Goal: Task Accomplishment & Management: Manage account settings

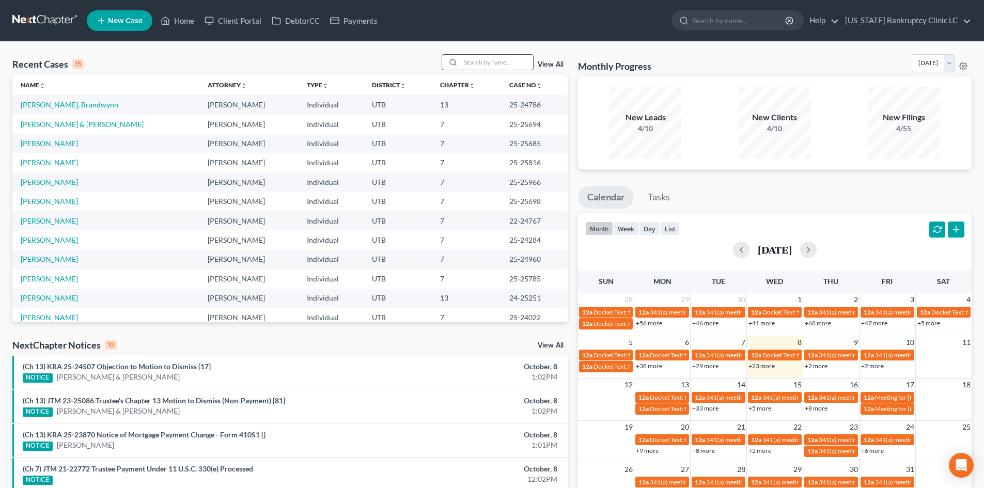
click at [483, 67] on input "search" at bounding box center [497, 62] width 72 height 15
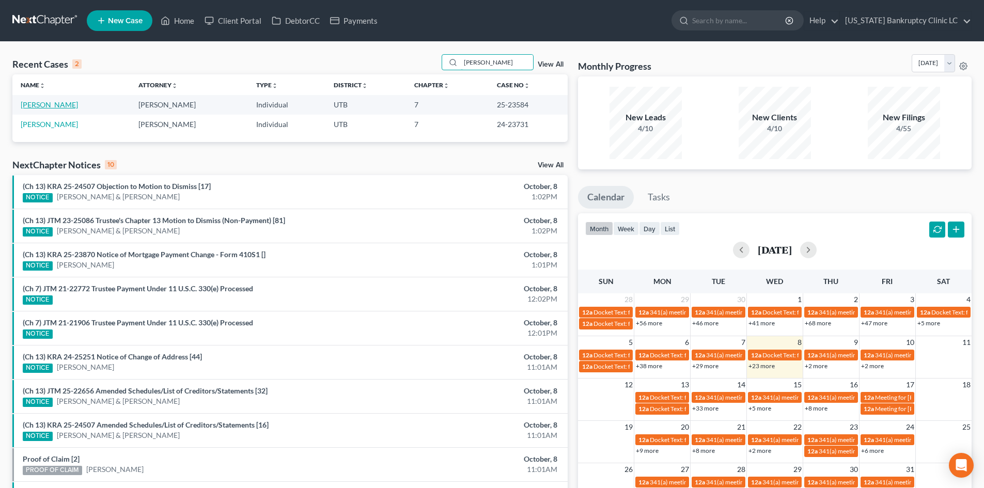
type input "mcdonald"
click at [57, 105] on link "McDonald, Danny" at bounding box center [49, 104] width 57 height 9
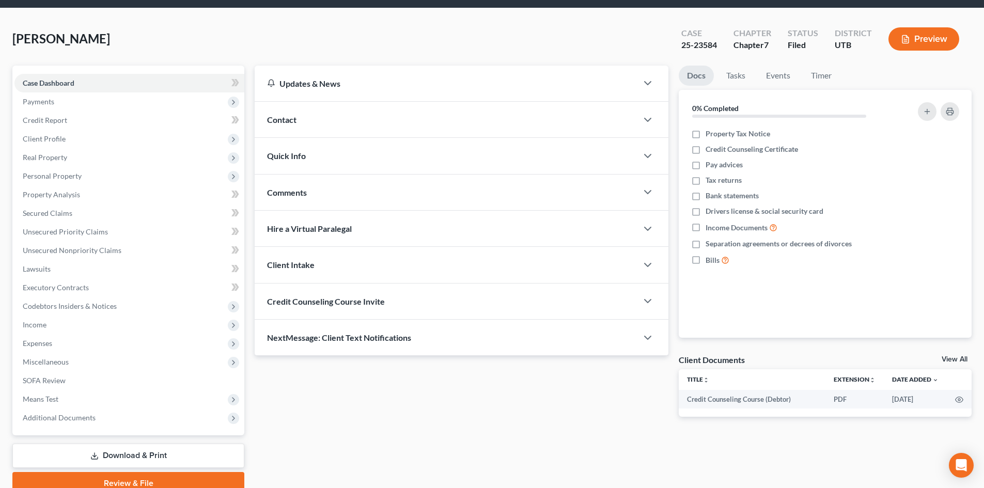
scroll to position [80, 0]
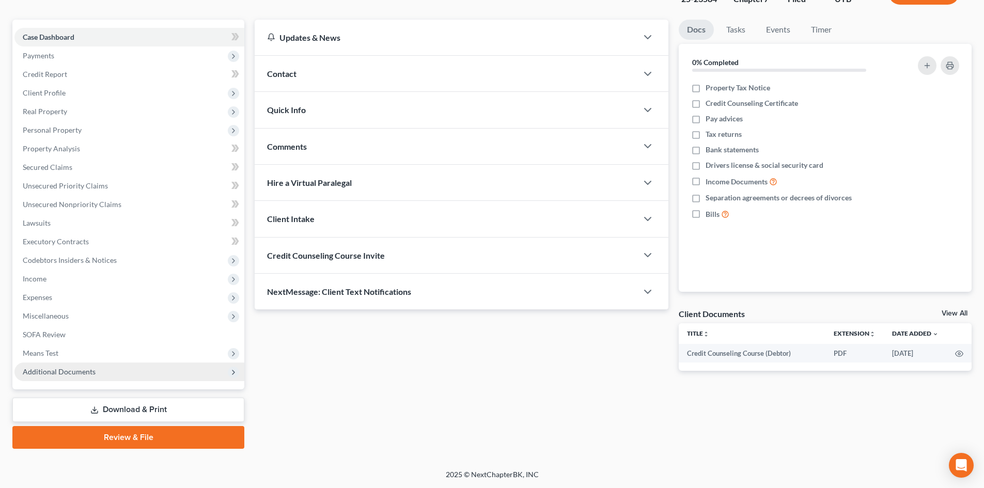
click at [85, 370] on span "Additional Documents" at bounding box center [59, 371] width 73 height 9
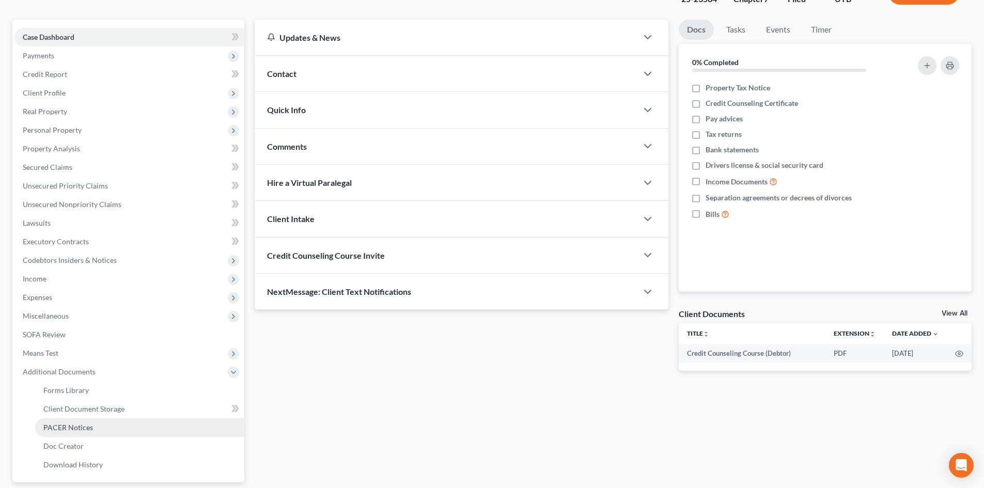
click at [101, 435] on link "PACER Notices" at bounding box center [139, 428] width 209 height 19
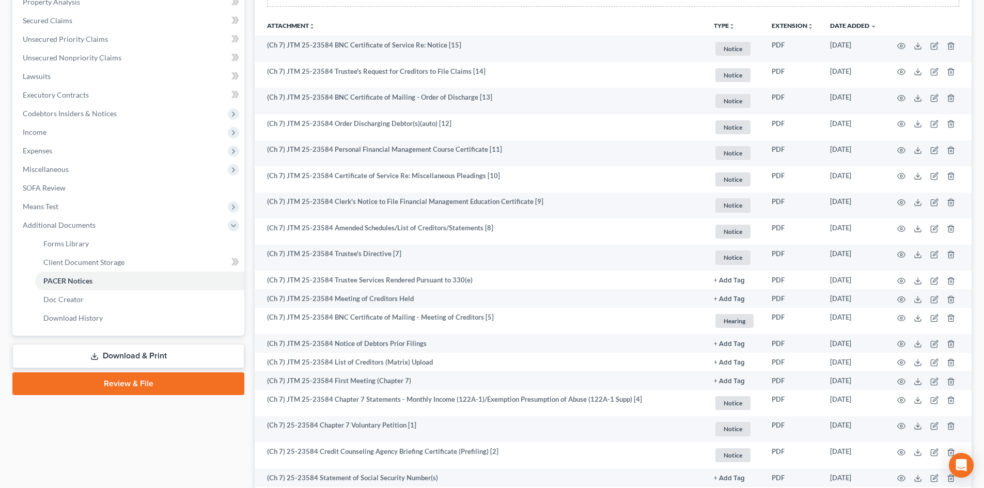
scroll to position [258, 0]
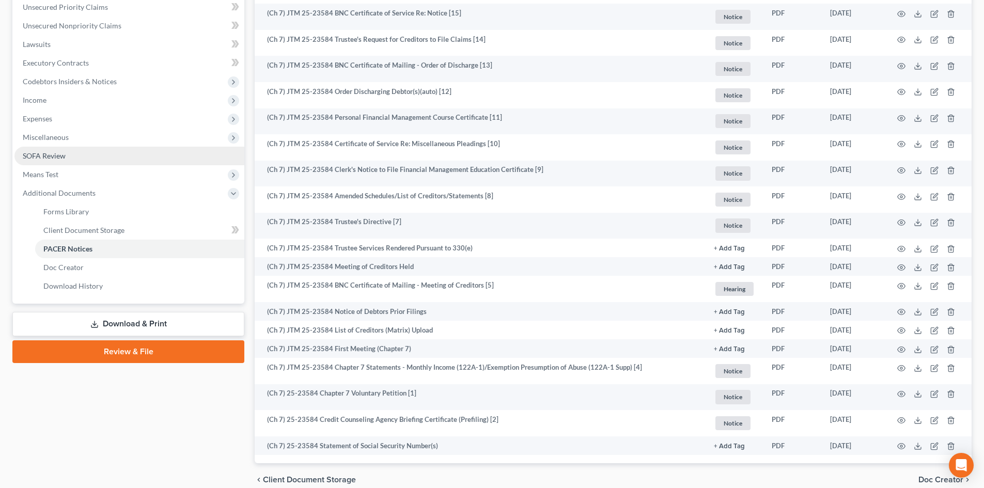
click at [81, 164] on link "SOFA Review" at bounding box center [129, 156] width 230 height 19
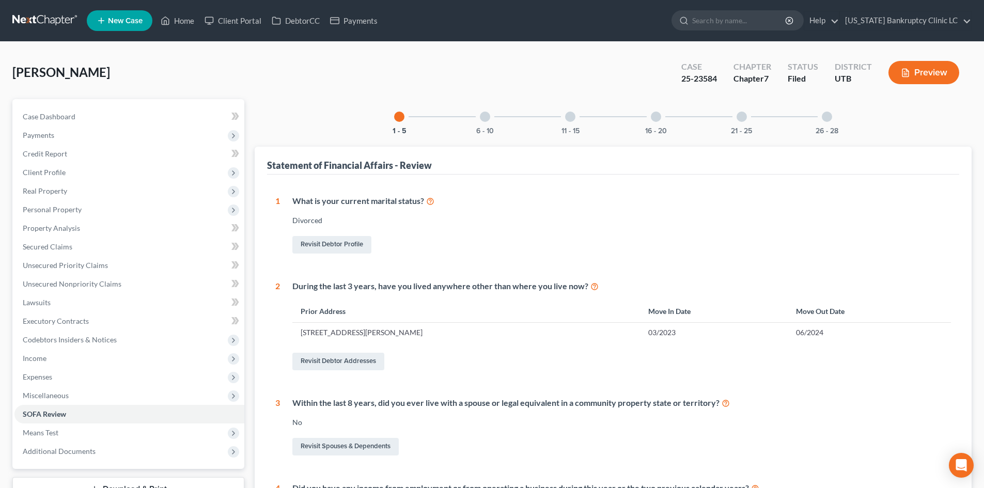
click at [491, 119] on div "6 - 10" at bounding box center [485, 116] width 35 height 35
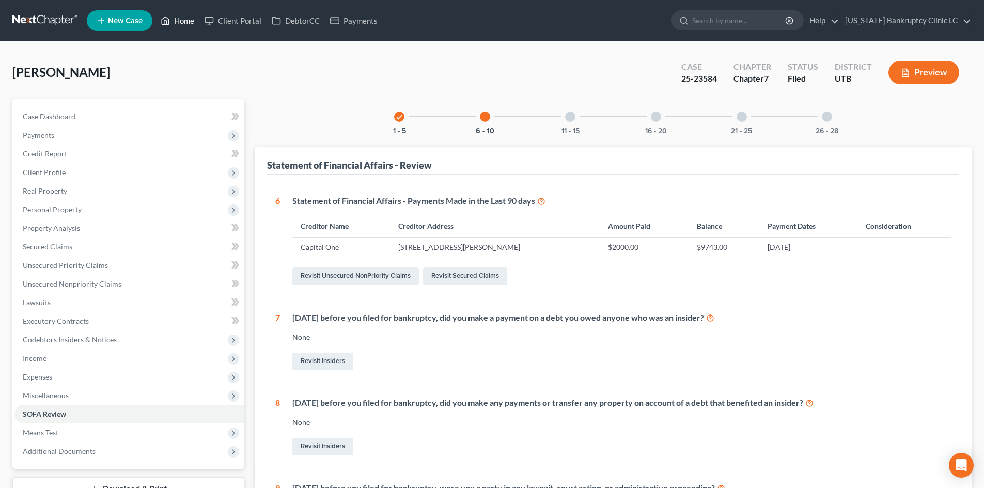
click at [185, 22] on link "Home" at bounding box center [178, 20] width 44 height 19
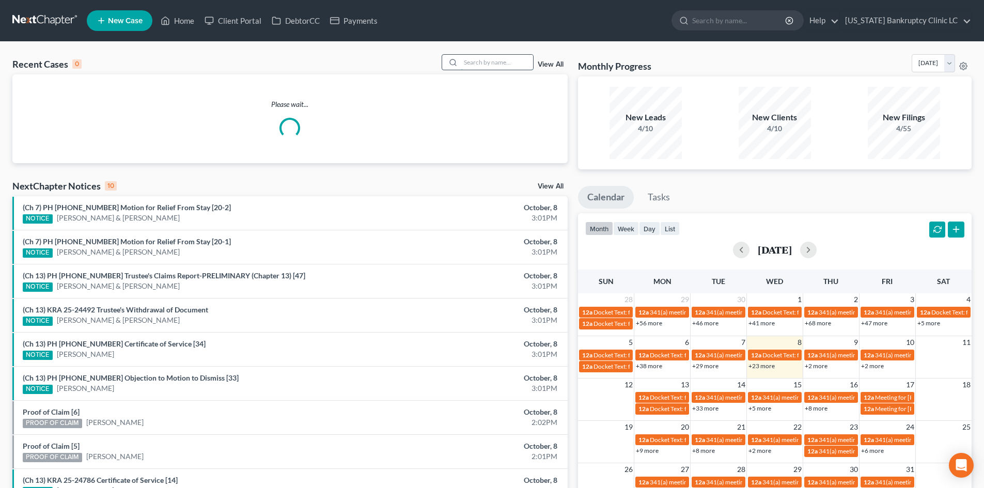
click at [500, 66] on input "search" at bounding box center [497, 62] width 72 height 15
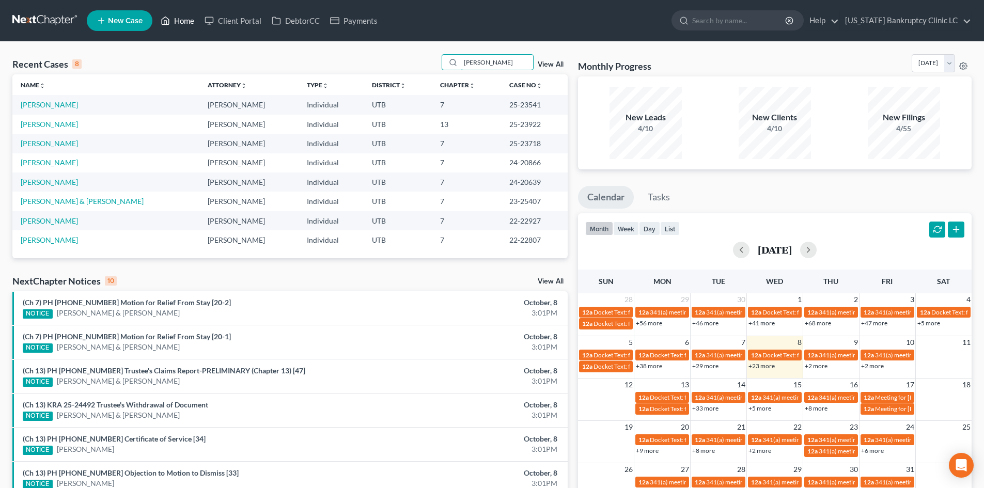
type input "carter"
click at [177, 23] on link "Home" at bounding box center [178, 20] width 44 height 19
click at [491, 64] on input "carter" at bounding box center [497, 62] width 72 height 15
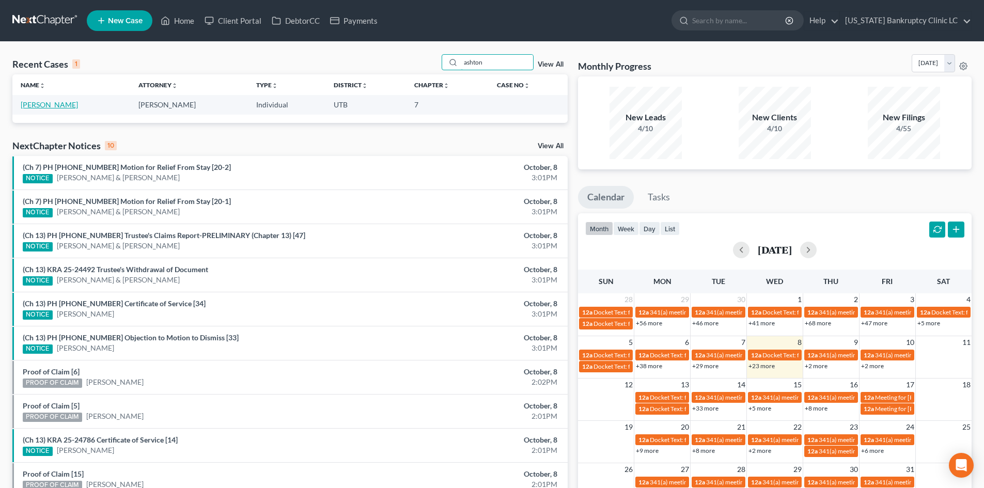
type input "ashton"
click at [53, 105] on link "Schmidt, Ashton" at bounding box center [49, 104] width 57 height 9
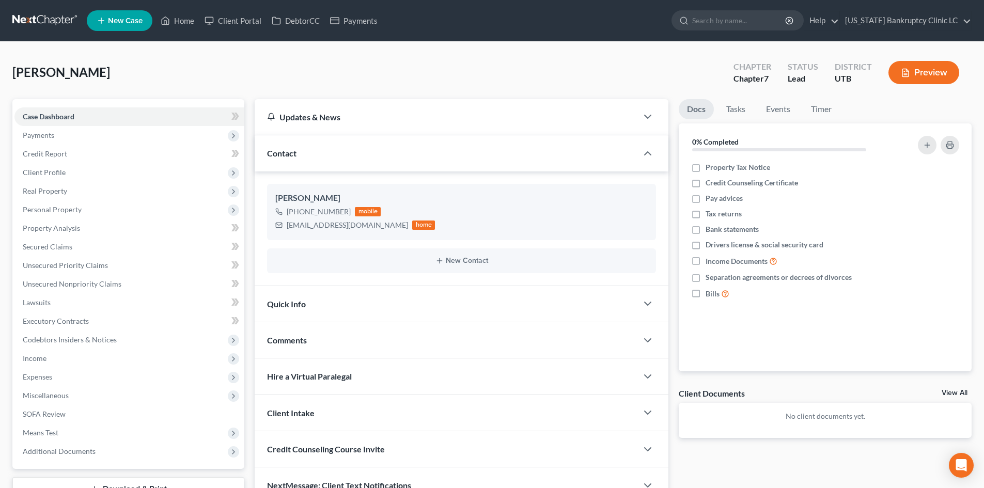
click at [408, 165] on div "Contact" at bounding box center [446, 153] width 383 height 36
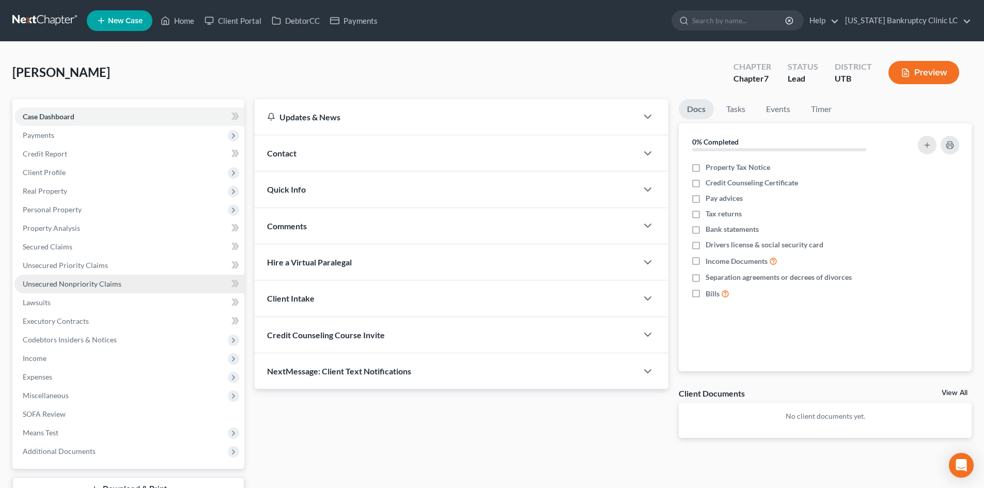
click at [106, 287] on span "Unsecured Nonpriority Claims" at bounding box center [72, 284] width 99 height 9
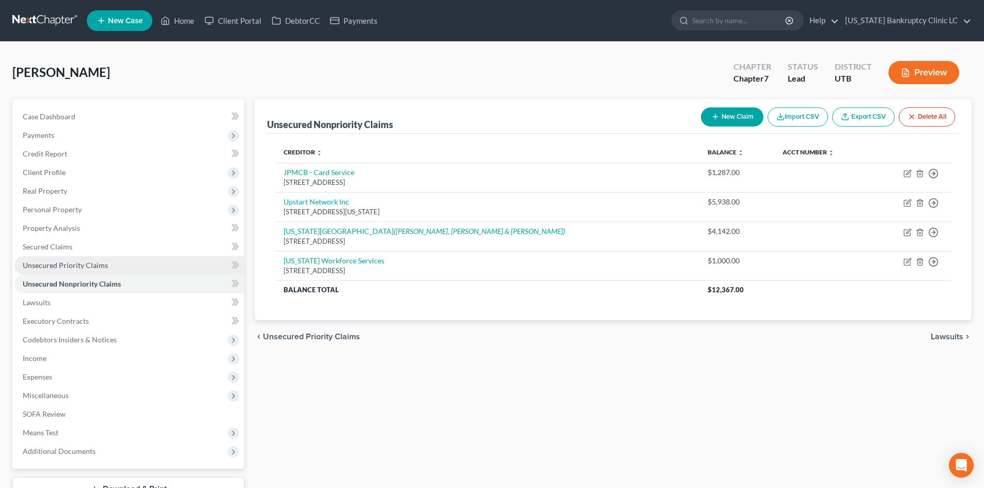
click at [110, 267] on link "Unsecured Priority Claims" at bounding box center [129, 265] width 230 height 19
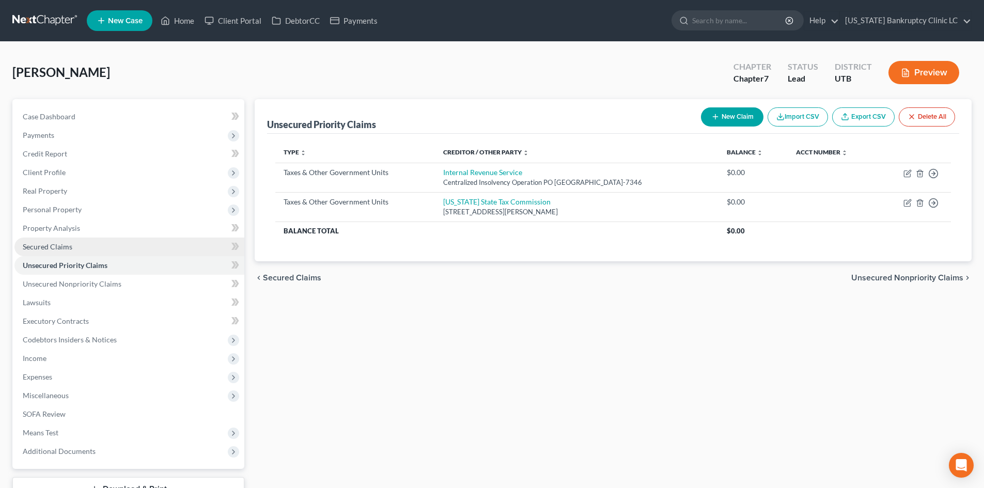
click at [107, 249] on link "Secured Claims" at bounding box center [129, 247] width 230 height 19
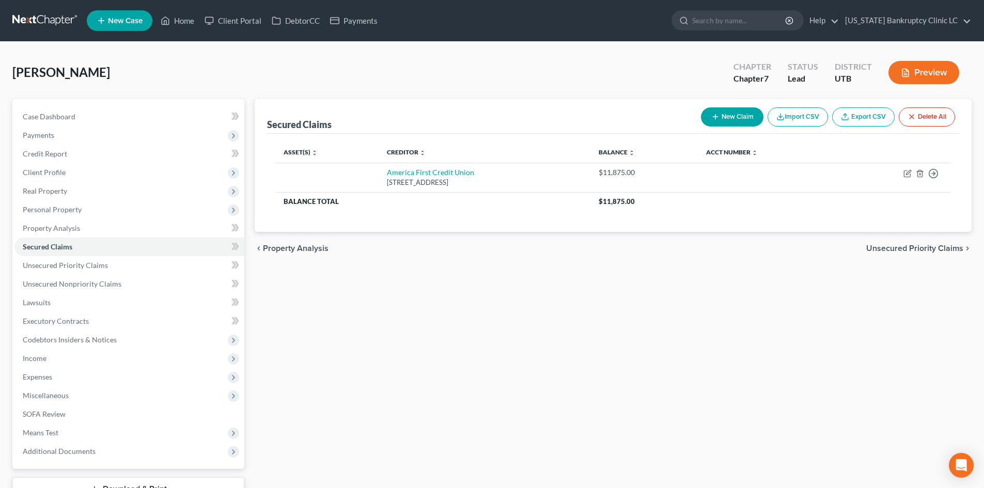
drag, startPoint x: 837, startPoint y: 327, endPoint x: 785, endPoint y: 295, distance: 60.8
click at [834, 326] on div "Secured Claims New Claim Import CSV Export CSV Delete All Asset(s) expand_more …" at bounding box center [614, 313] width 728 height 429
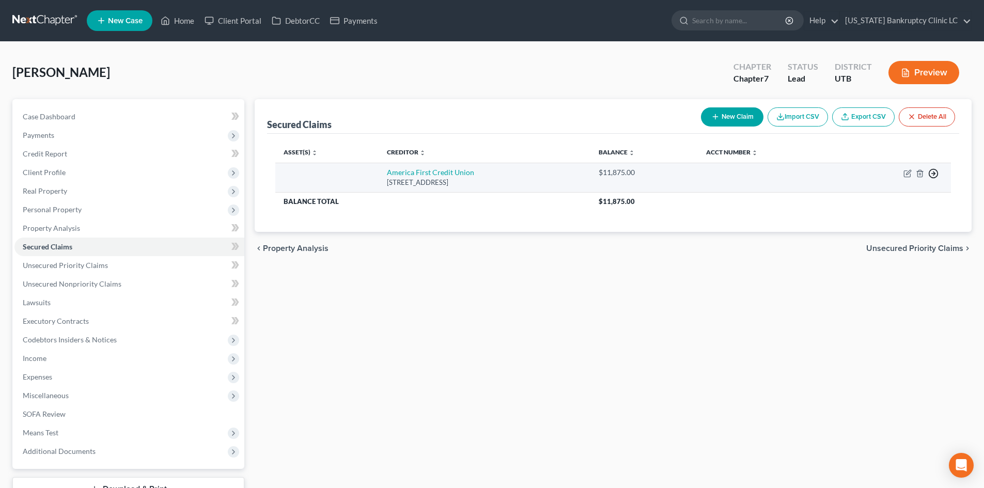
click at [932, 174] on line "button" at bounding box center [934, 174] width 4 height 0
click at [890, 197] on link "Move to F" at bounding box center [886, 199] width 86 height 18
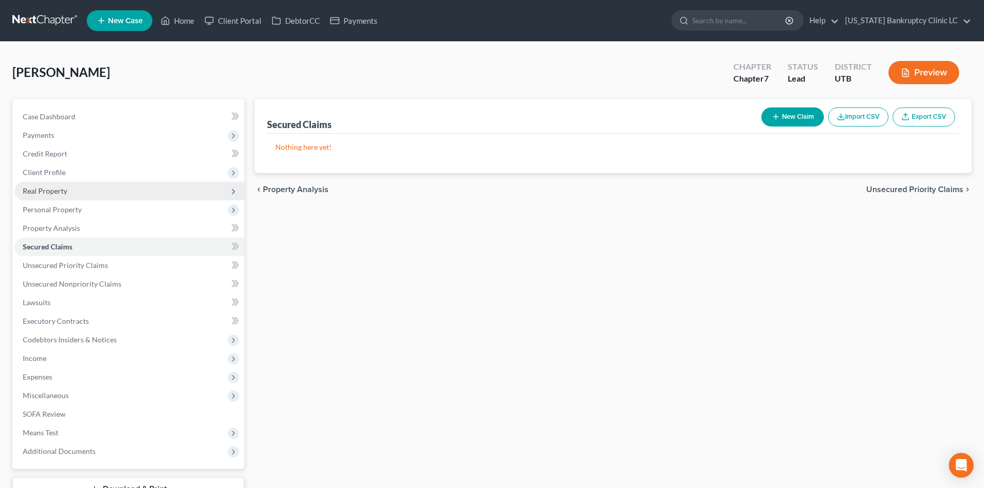
click at [68, 191] on span "Real Property" at bounding box center [129, 191] width 230 height 19
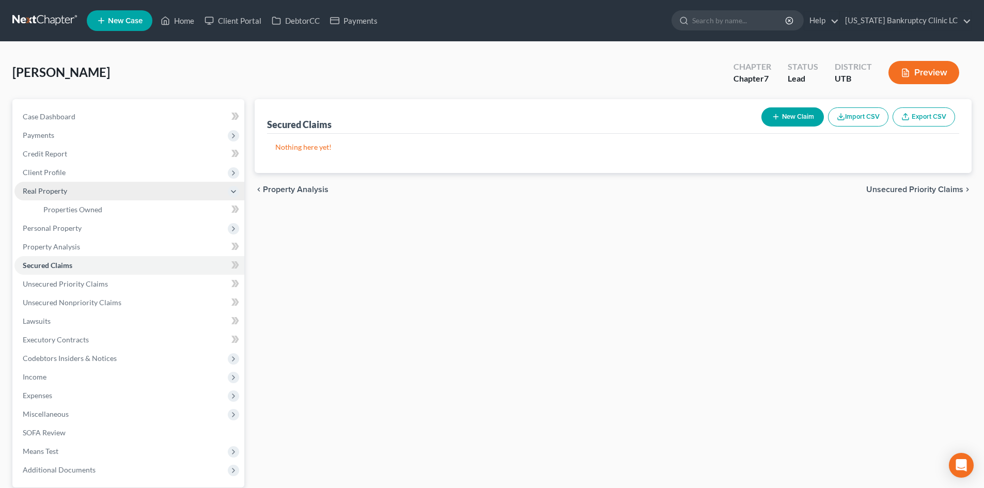
click at [70, 190] on span "Real Property" at bounding box center [129, 191] width 230 height 19
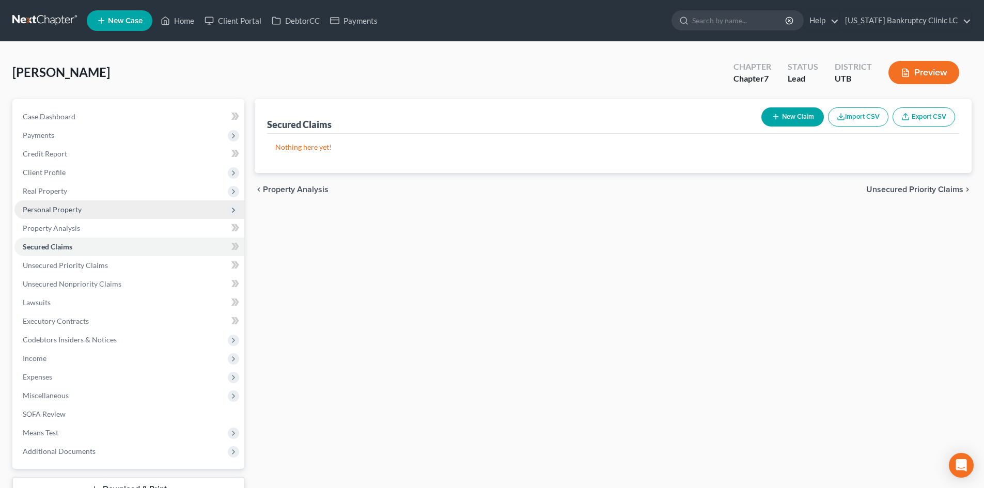
click at [49, 211] on span "Personal Property" at bounding box center [52, 209] width 59 height 9
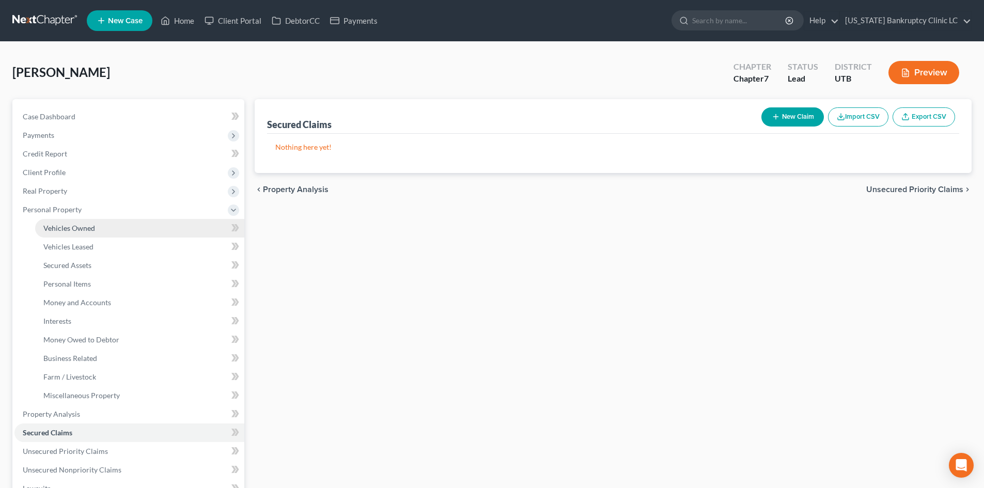
click at [75, 224] on span "Vehicles Owned" at bounding box center [69, 228] width 52 height 9
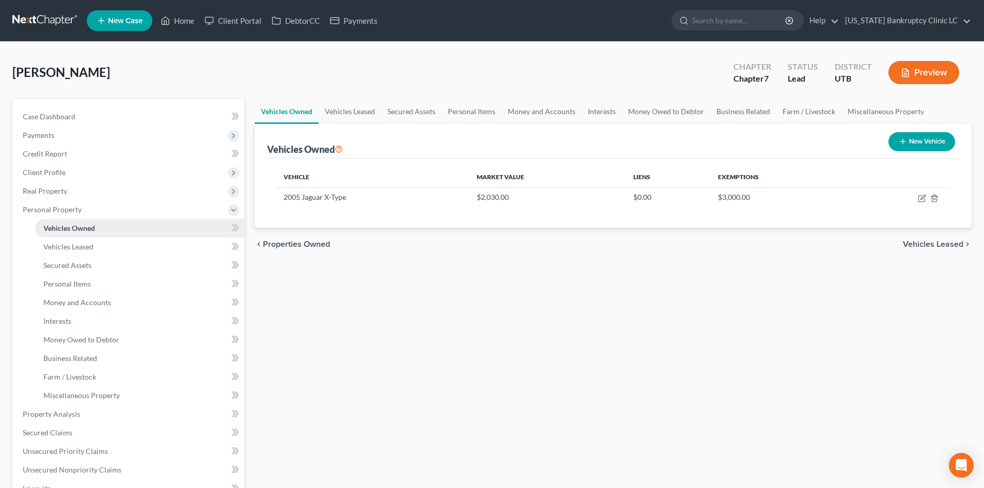
click at [109, 219] on link "Vehicles Owned" at bounding box center [139, 228] width 209 height 19
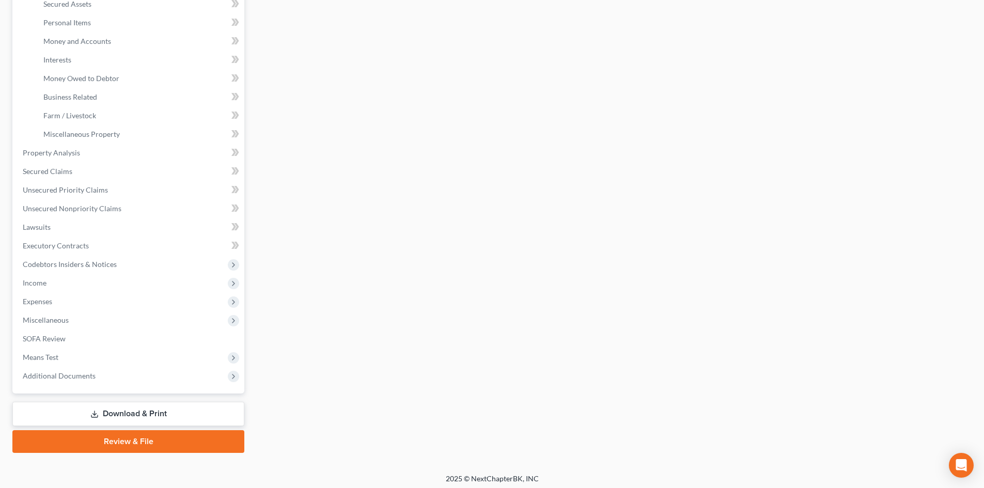
scroll to position [266, 0]
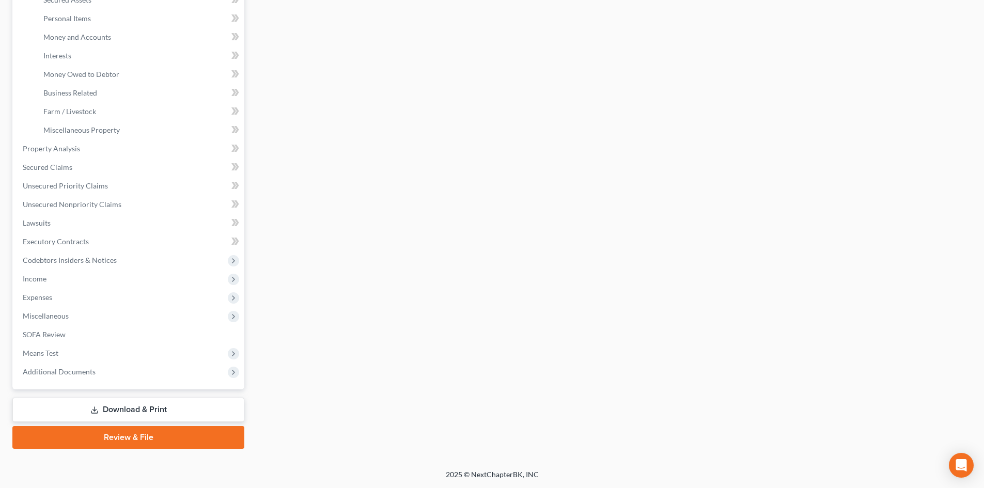
click at [114, 414] on link "Download & Print" at bounding box center [128, 410] width 232 height 24
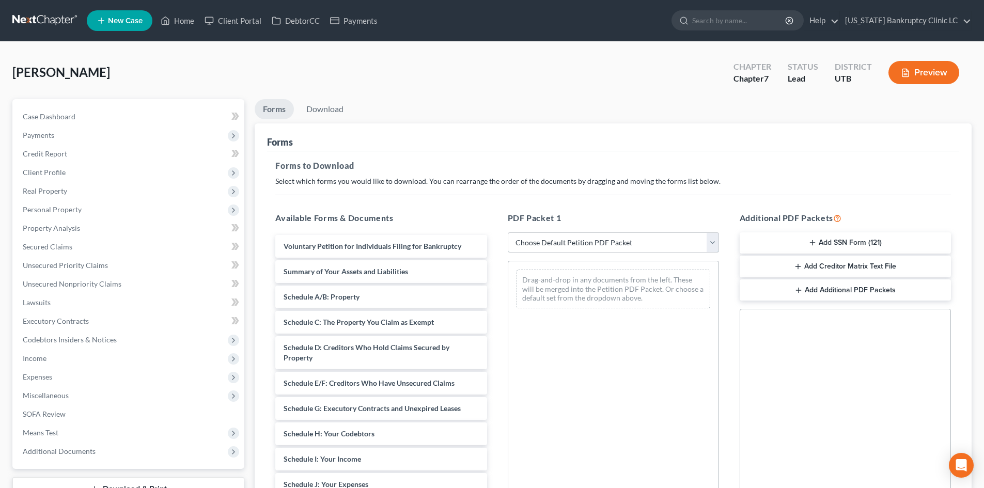
click at [608, 247] on select "Choose Default Petition PDF Packet Complete Bankruptcy Petition (all forms and …" at bounding box center [613, 243] width 211 height 21
select select "0"
click at [508, 233] on select "Choose Default Petition PDF Packet Complete Bankruptcy Petition (all forms and …" at bounding box center [613, 243] width 211 height 21
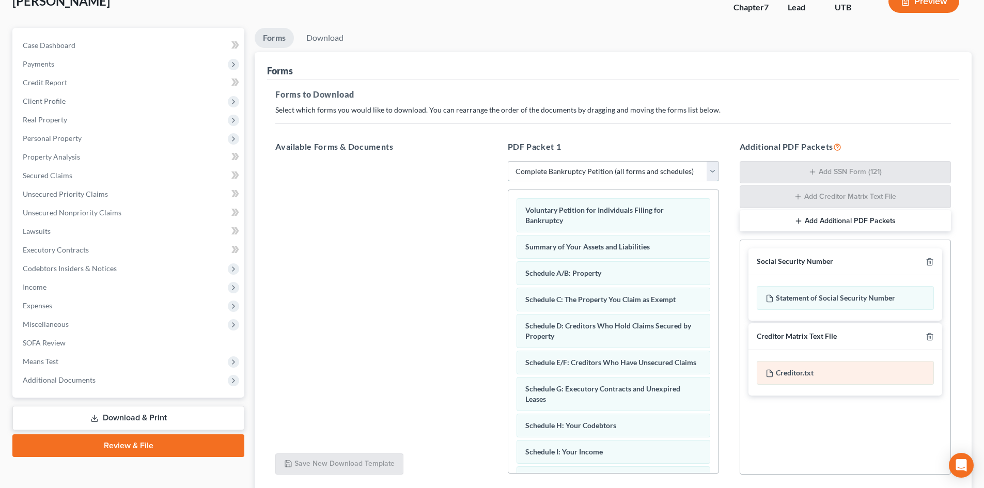
scroll to position [103, 0]
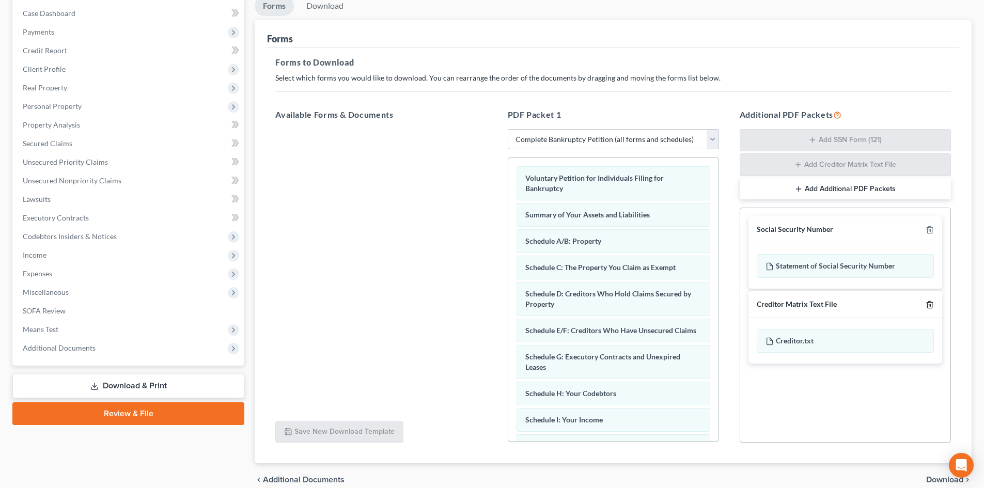
click at [931, 305] on line "button" at bounding box center [931, 305] width 0 height 2
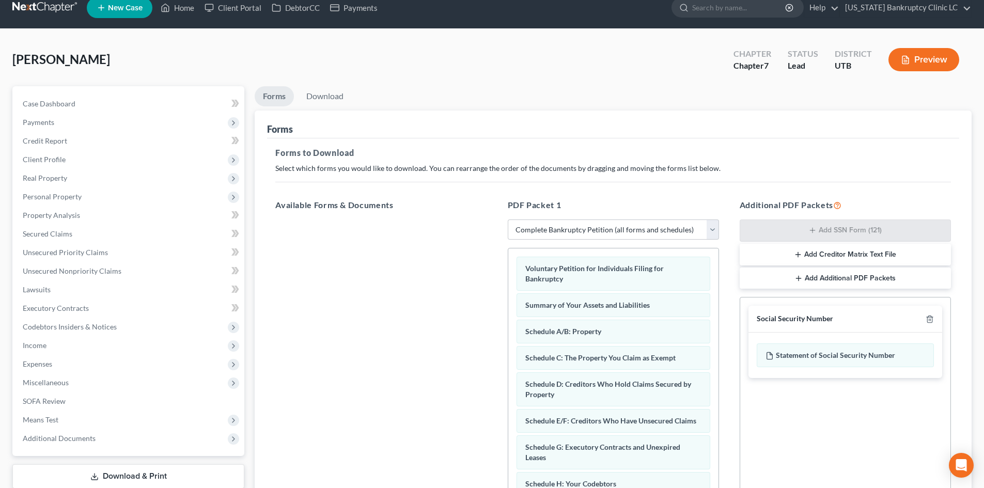
scroll to position [0, 0]
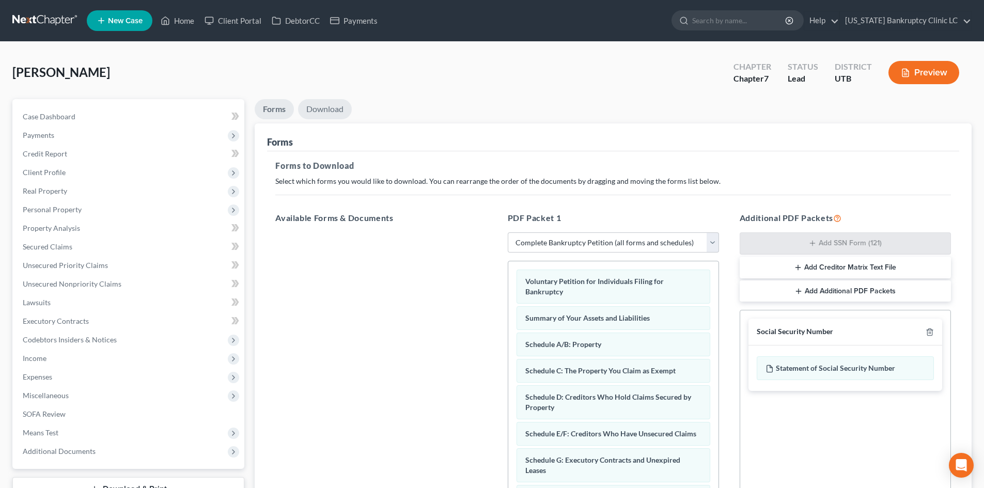
click at [334, 115] on link "Download" at bounding box center [325, 109] width 54 height 20
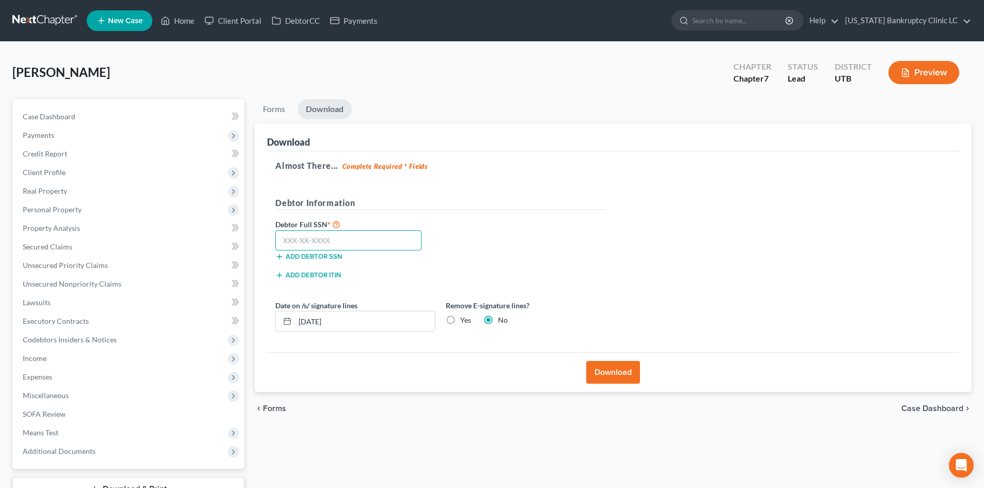
click at [347, 236] on input "text" at bounding box center [348, 240] width 146 height 21
type input "647-78-8988"
click at [622, 371] on button "Download" at bounding box center [613, 372] width 54 height 23
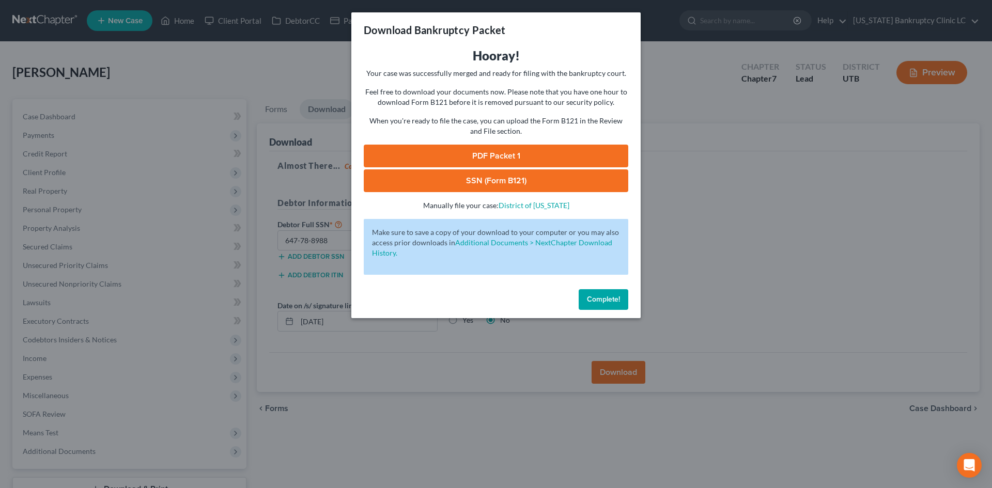
click at [498, 158] on link "PDF Packet 1" at bounding box center [496, 156] width 265 height 23
click at [479, 181] on link "SSN (Form B121)" at bounding box center [496, 180] width 265 height 23
click at [612, 303] on span "Complete!" at bounding box center [603, 299] width 33 height 9
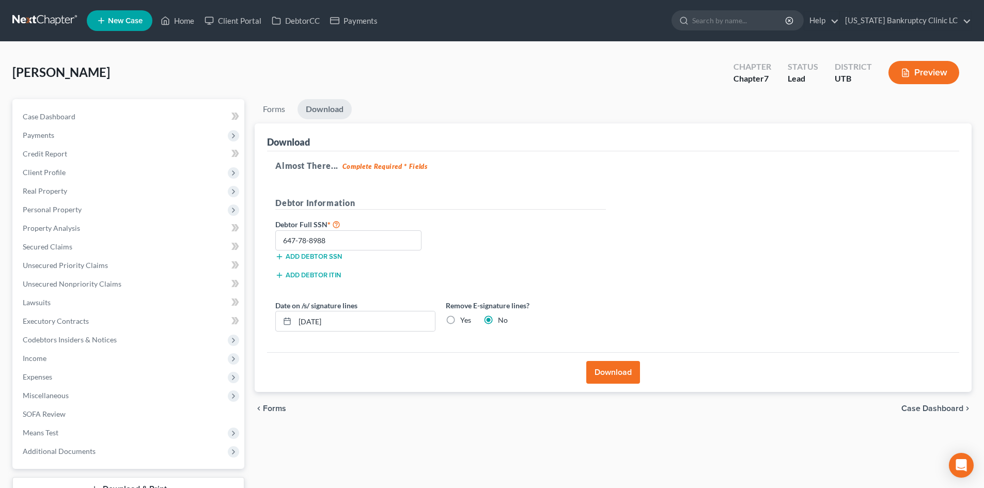
click at [178, 39] on nav "Home New Case Client Portal DebtorCC Payments Utah Bankruptcy Clinic LC evelyn@…" at bounding box center [492, 20] width 984 height 41
click at [179, 22] on link "Home" at bounding box center [178, 20] width 44 height 19
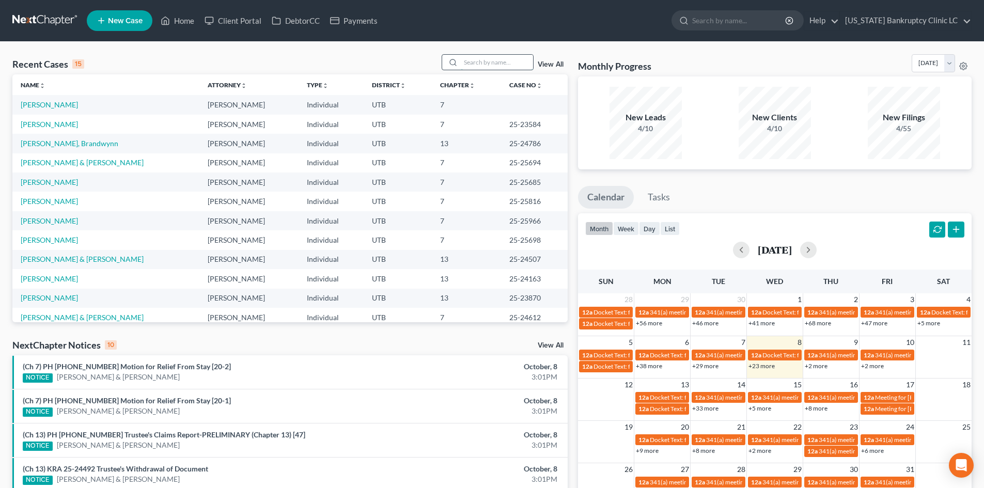
click at [499, 59] on input "search" at bounding box center [497, 62] width 72 height 15
paste input "25-25707"
type input "25-25707"
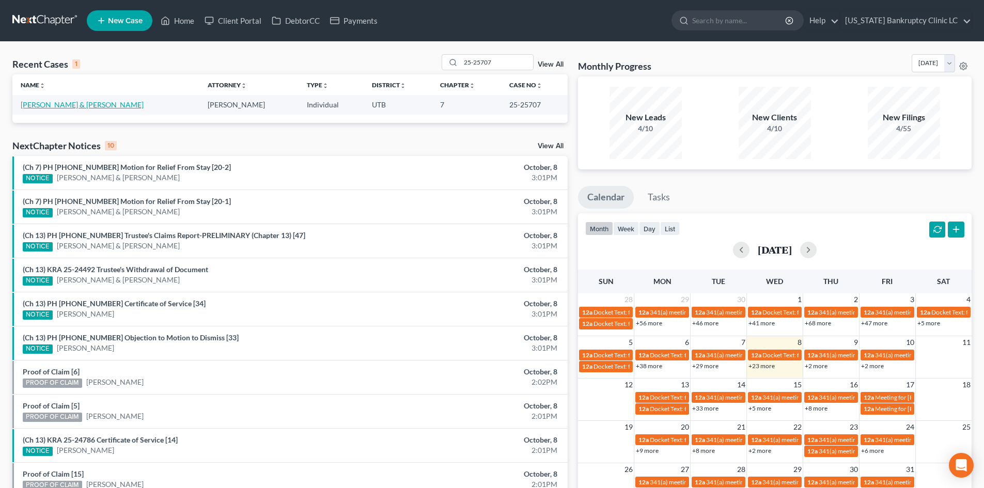
click at [47, 101] on link "Ross, Cameron & Ariel" at bounding box center [82, 104] width 123 height 9
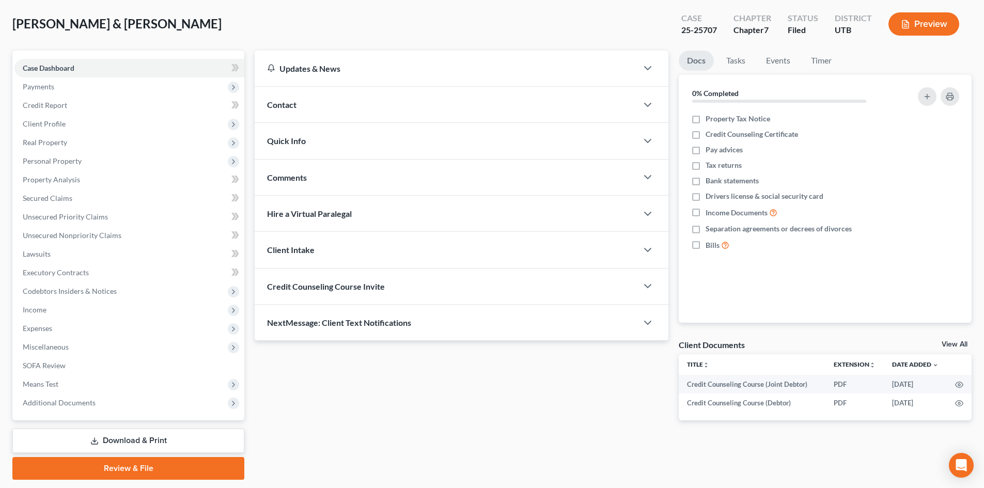
scroll to position [80, 0]
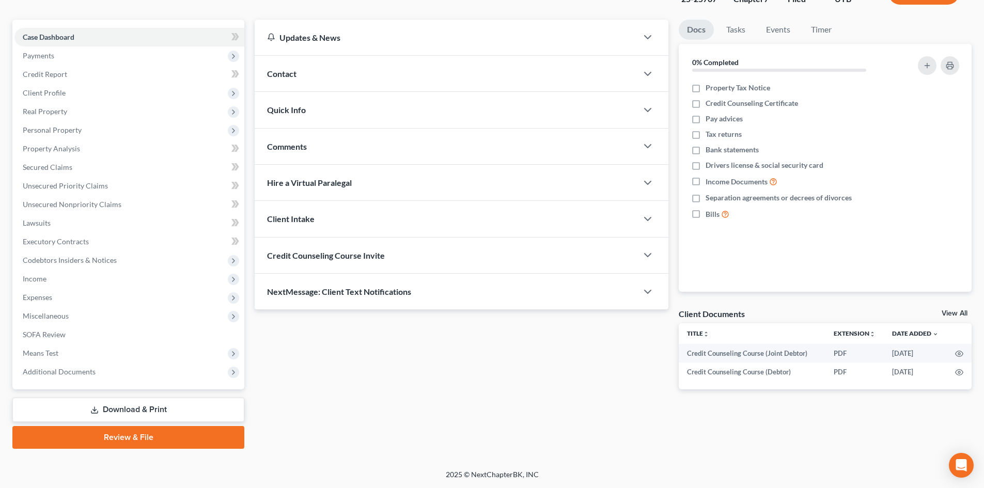
drag, startPoint x: 124, startPoint y: 381, endPoint x: 121, endPoint y: 386, distance: 5.8
click at [124, 381] on span "Additional Documents" at bounding box center [129, 372] width 230 height 19
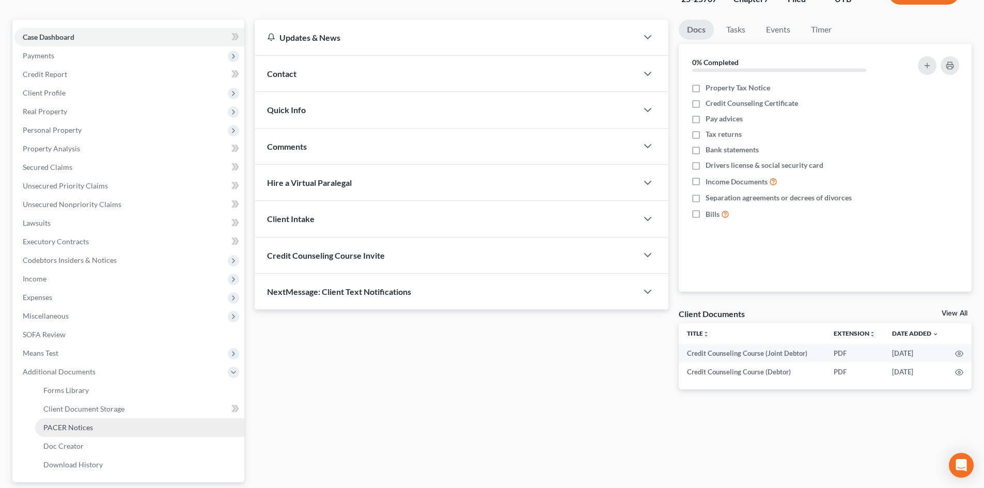
click at [100, 423] on link "PACER Notices" at bounding box center [139, 428] width 209 height 19
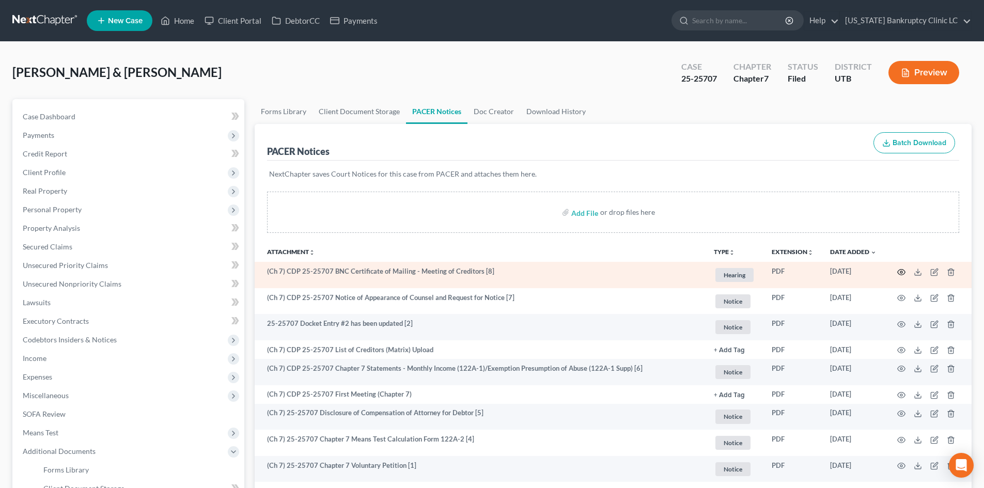
click at [902, 273] on circle "button" at bounding box center [902, 272] width 2 height 2
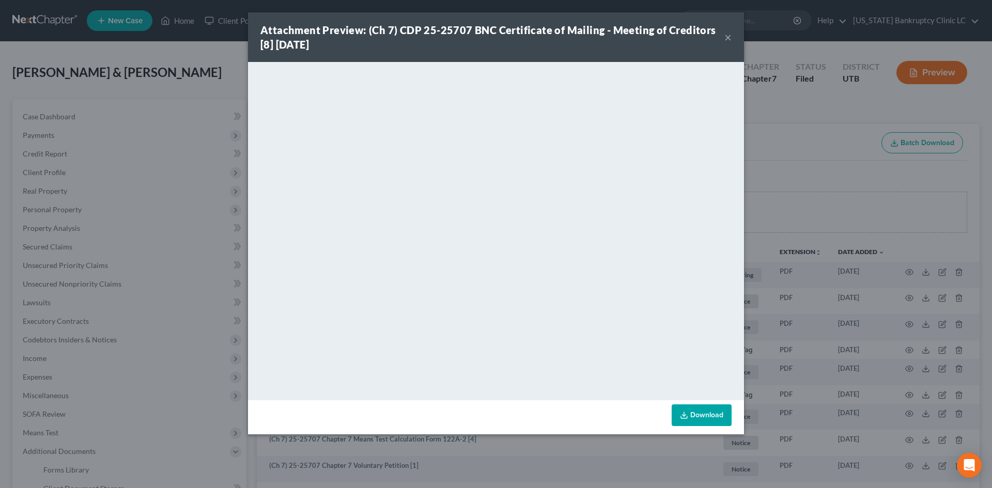
click at [382, 48] on div "Attachment Preview: (Ch 7) CDP 25-25707 BNC Certificate of Mailing - Meeting of…" at bounding box center [492, 37] width 464 height 29
drag, startPoint x: 725, startPoint y: 35, endPoint x: 552, endPoint y: 61, distance: 175.0
click at [725, 35] on button "×" at bounding box center [727, 37] width 7 height 12
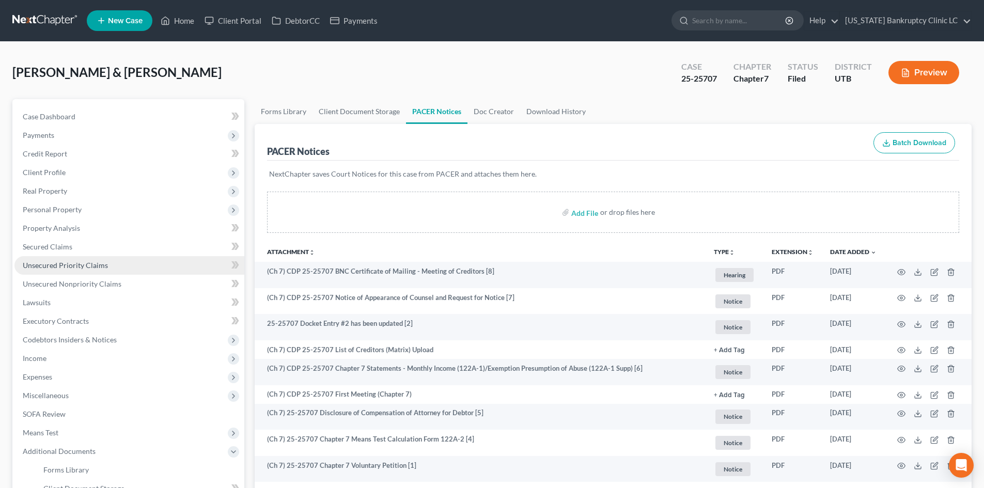
click at [68, 258] on link "Unsecured Priority Claims" at bounding box center [129, 265] width 230 height 19
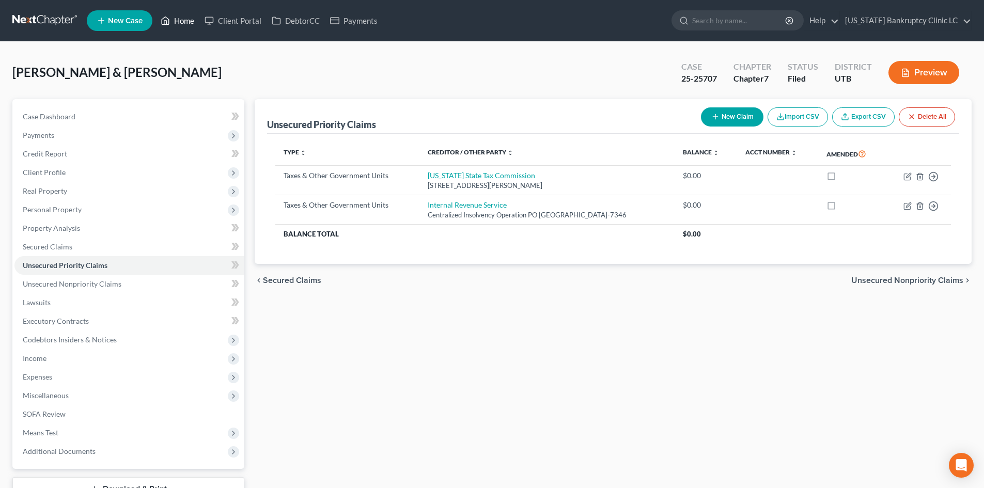
drag, startPoint x: 193, startPoint y: 52, endPoint x: 189, endPoint y: 24, distance: 28.1
click at [193, 52] on div "Ross, Cameron & Ariel Upgraded Case 25-25707 Chapter Chapter 7 Status Filed Dis…" at bounding box center [492, 295] width 984 height 507
click at [187, 18] on link "Home" at bounding box center [178, 20] width 44 height 19
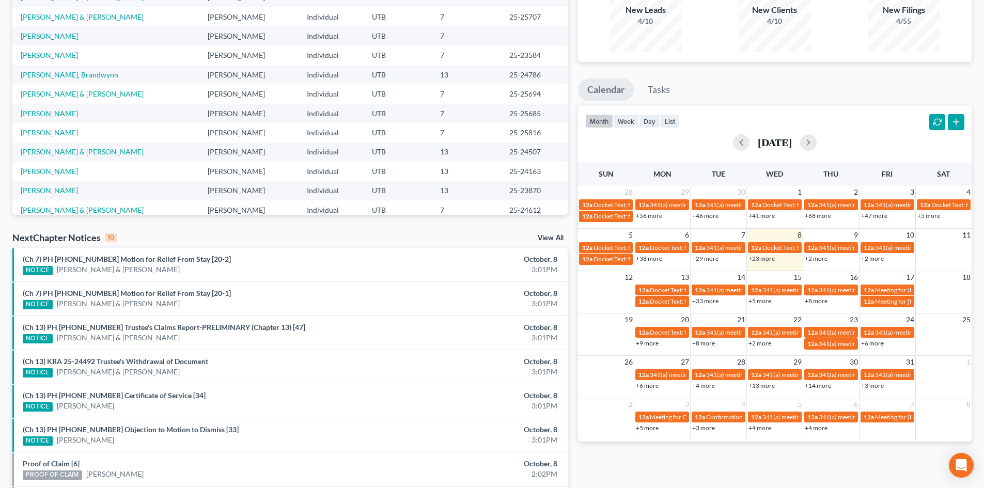
scroll to position [52, 0]
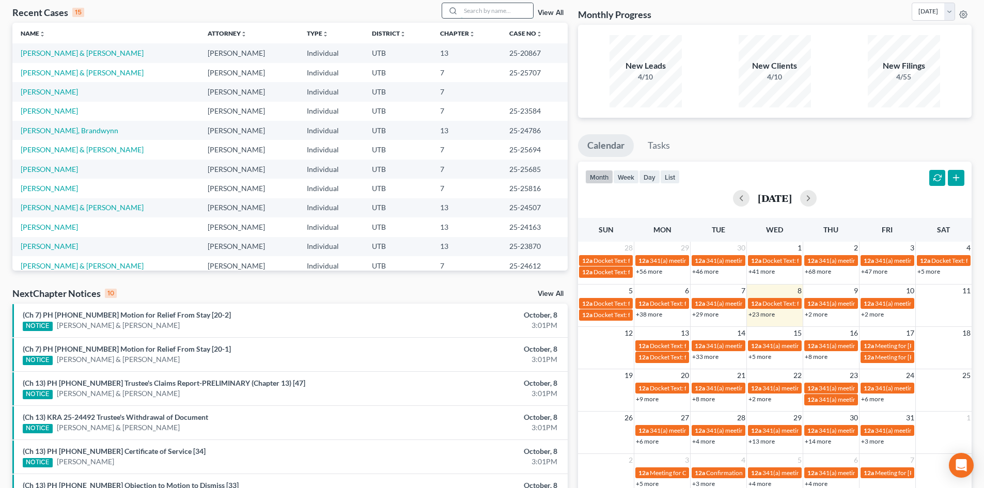
click at [474, 12] on input "search" at bounding box center [497, 10] width 72 height 15
click at [48, 91] on link "Schmidt, Ashton" at bounding box center [49, 91] width 57 height 9
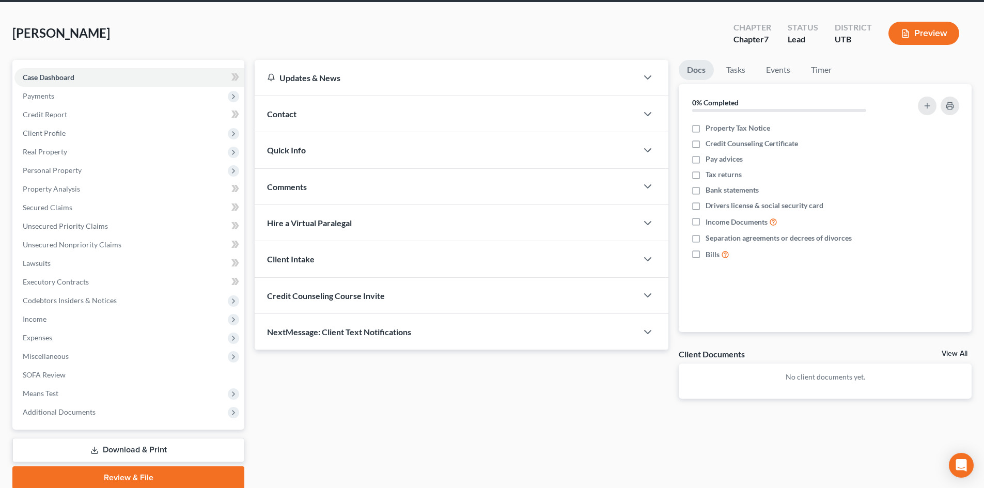
scroll to position [80, 0]
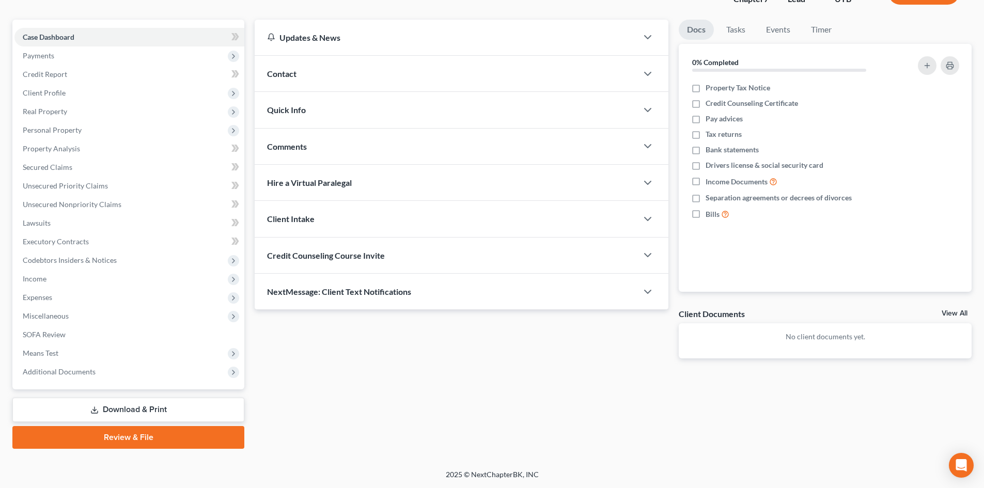
drag, startPoint x: 112, startPoint y: 441, endPoint x: 396, endPoint y: 263, distance: 335.2
click at [112, 441] on link "Review & File" at bounding box center [128, 437] width 232 height 23
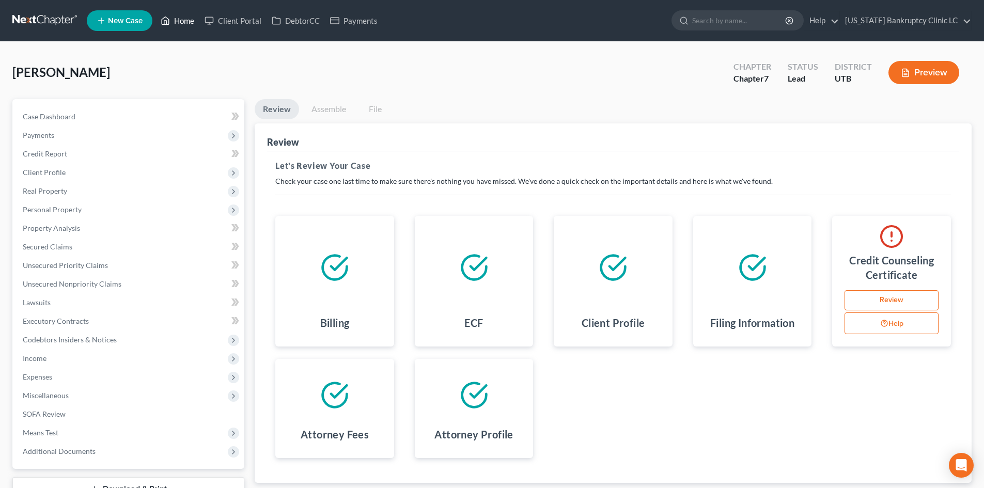
click at [187, 24] on link "Home" at bounding box center [178, 20] width 44 height 19
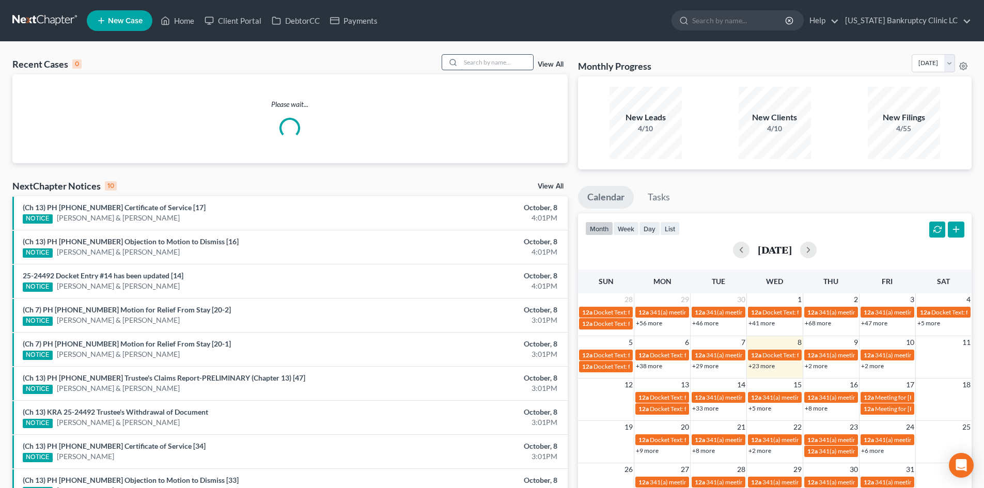
click at [504, 64] on input "search" at bounding box center [497, 62] width 72 height 15
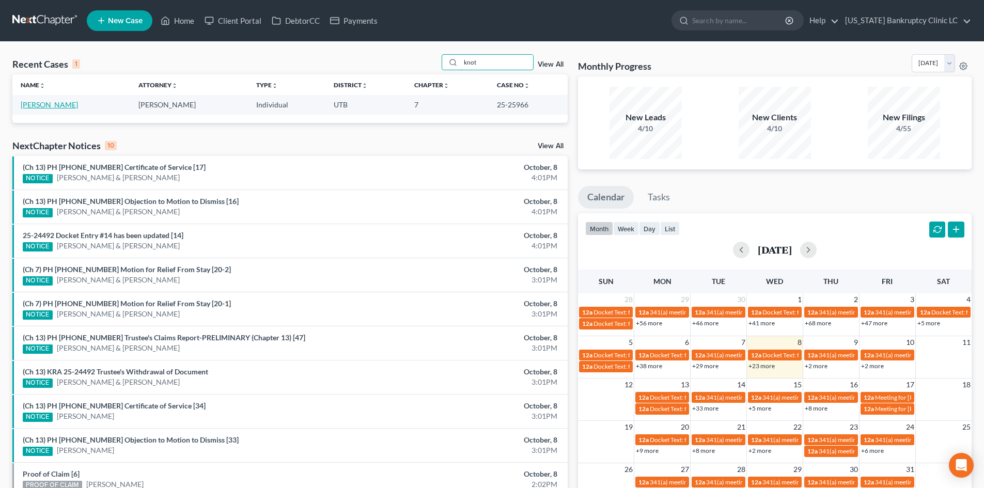
type input "knot"
click at [68, 105] on link "Knotek, Brittnie" at bounding box center [49, 104] width 57 height 9
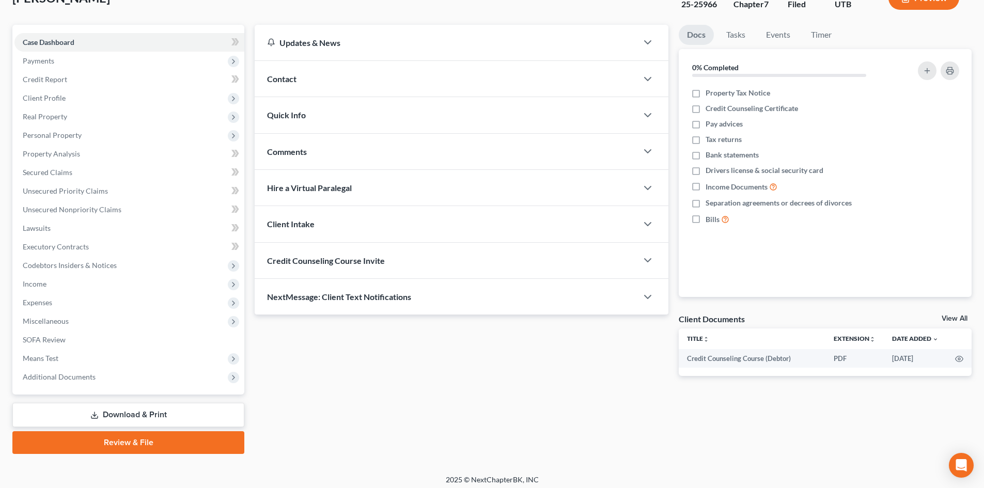
scroll to position [80, 0]
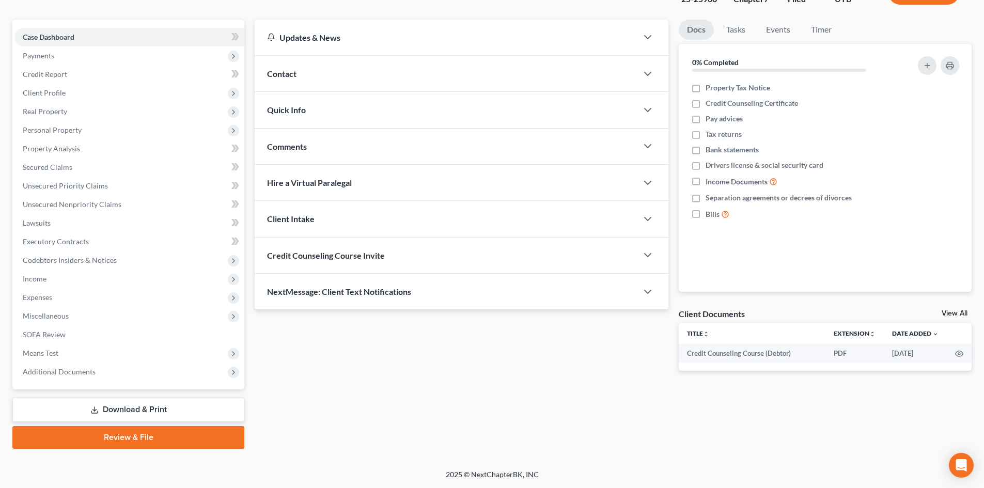
click at [113, 434] on link "Review & File" at bounding box center [128, 437] width 232 height 23
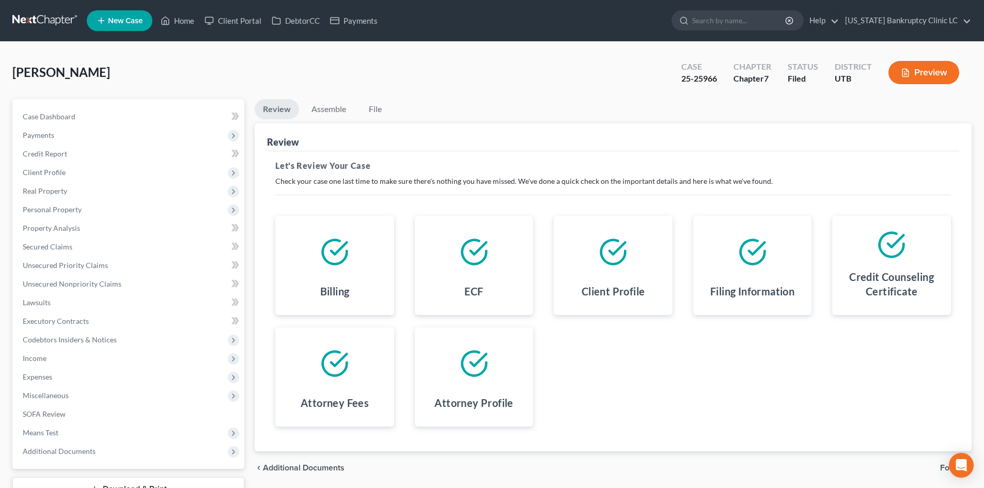
click at [183, 67] on div "Knotek, Brittnie Upgraded Case 25-25966 Chapter Chapter 7 Status Filed District…" at bounding box center [492, 76] width 960 height 45
click at [186, 21] on link "Home" at bounding box center [178, 20] width 44 height 19
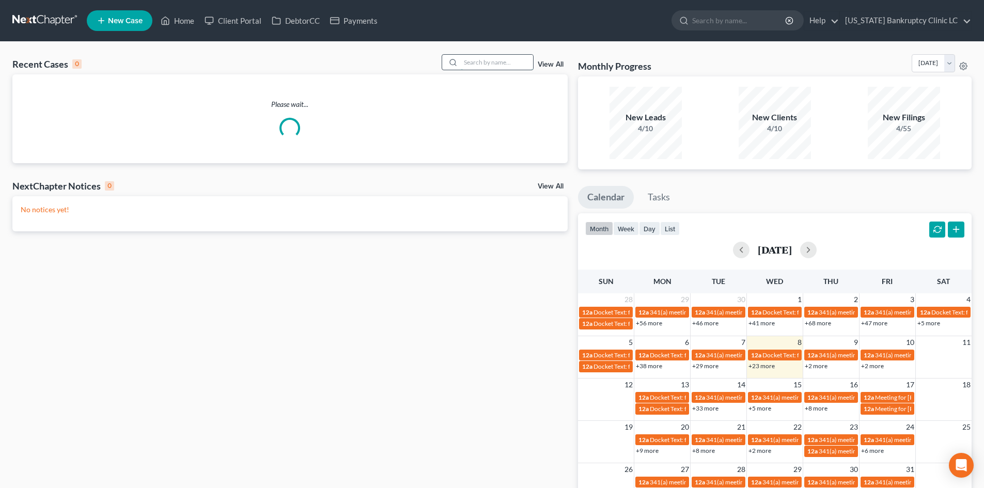
click at [494, 55] on input "search" at bounding box center [497, 62] width 72 height 15
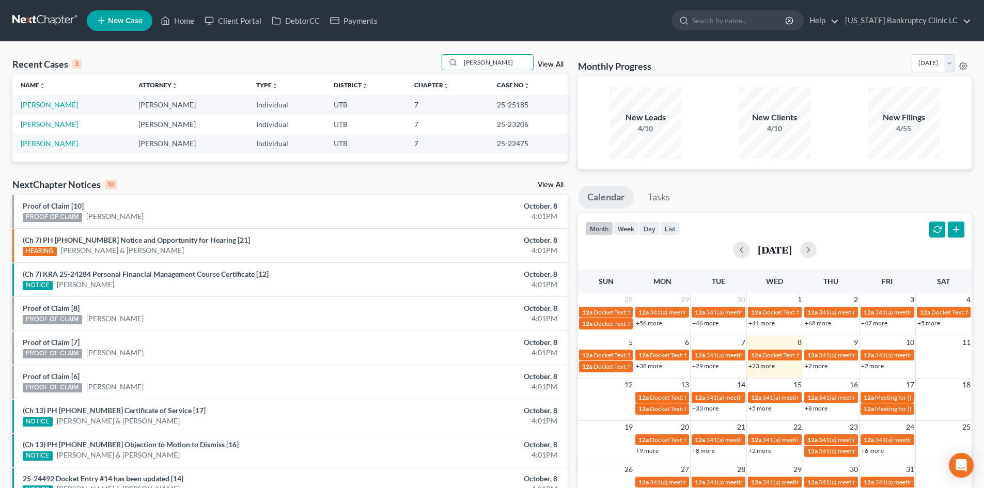
type input "wilkinson"
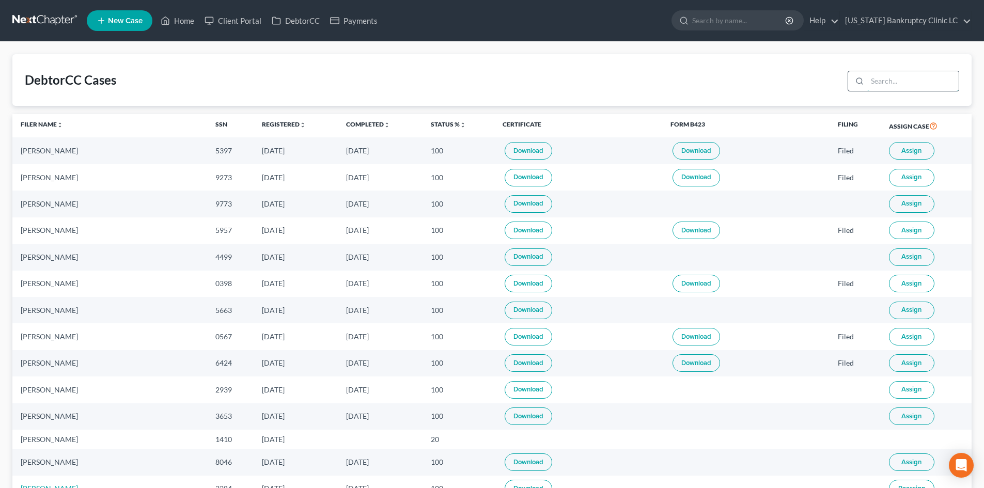
click at [909, 85] on input "search" at bounding box center [913, 81] width 91 height 20
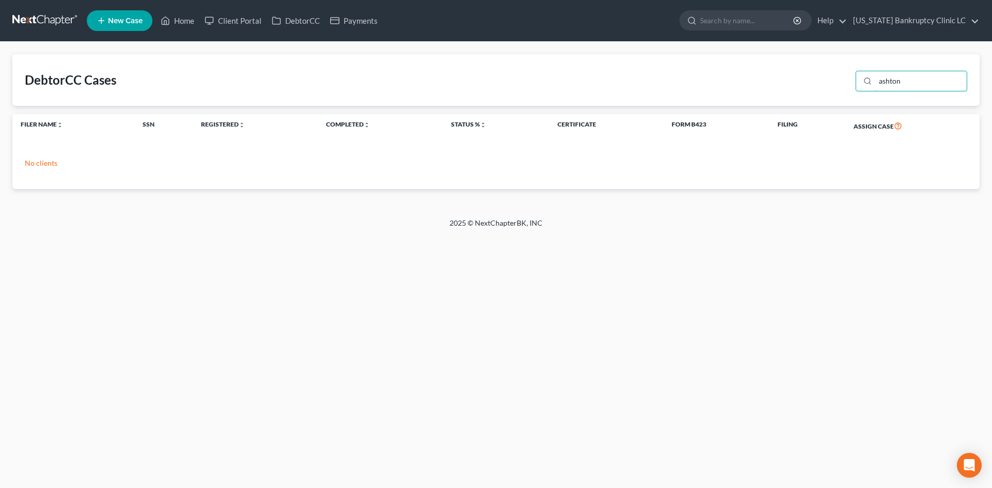
type input "ashton"
